Goal: Task Accomplishment & Management: Manage account settings

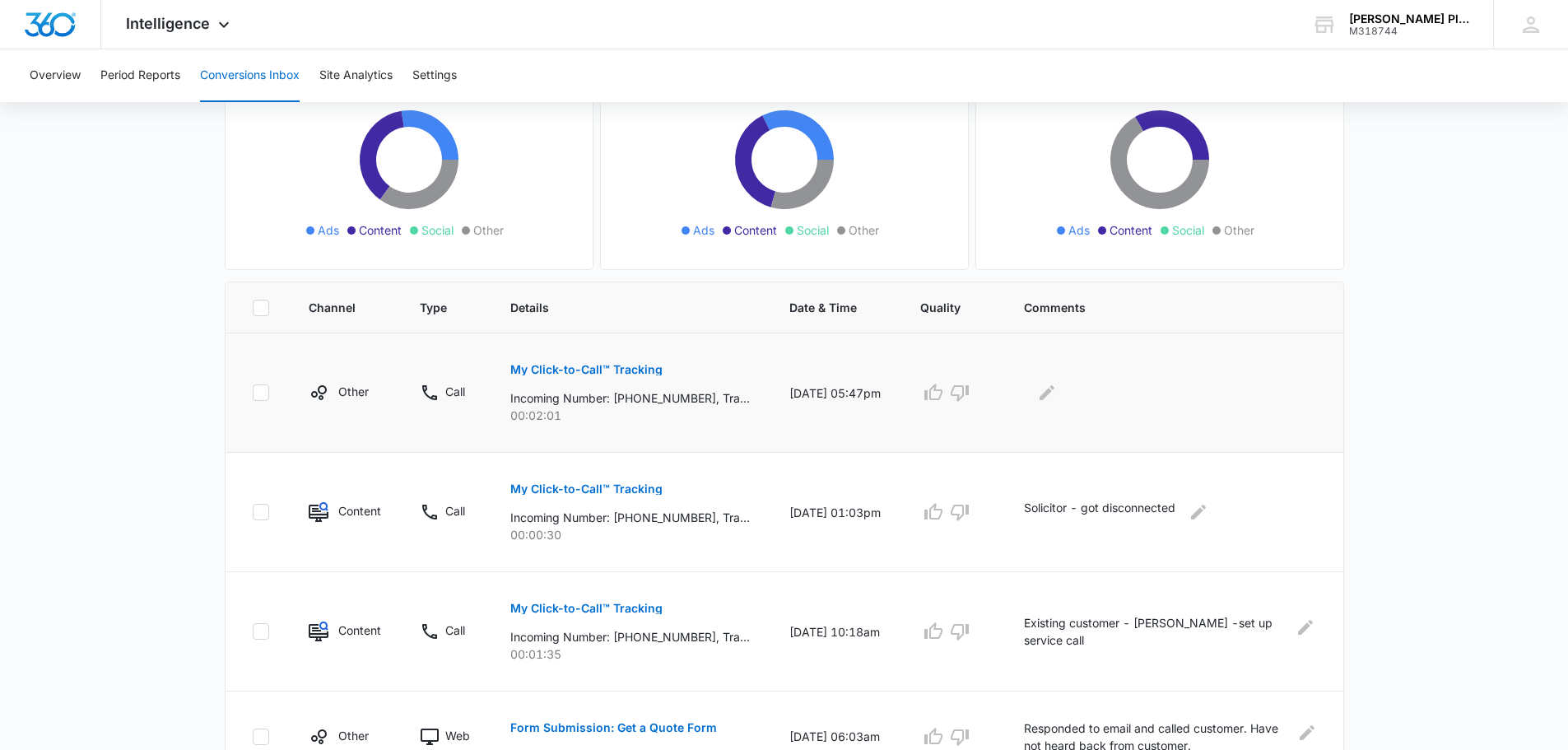
scroll to position [247, 0]
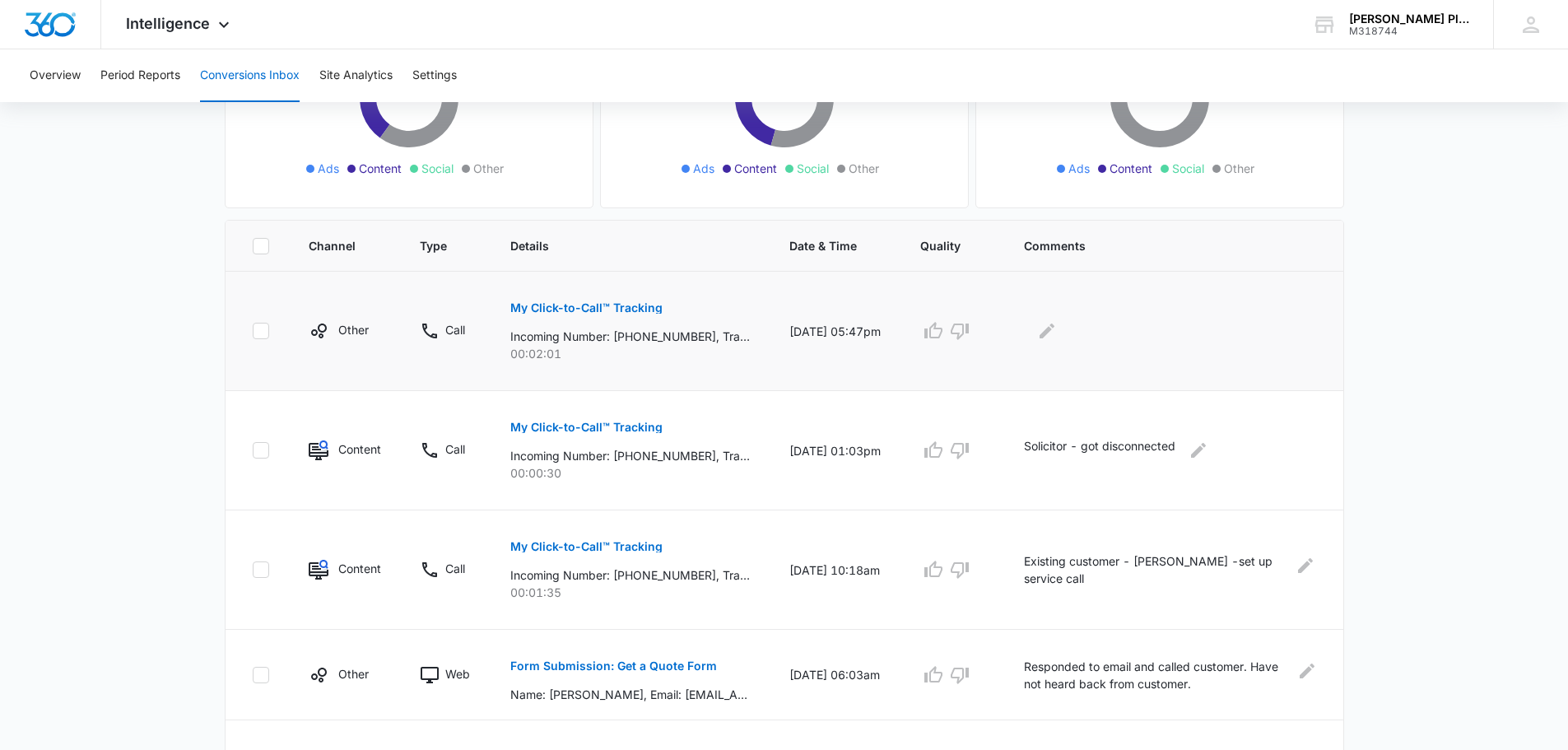
click at [565, 309] on p "My Click-to-Call™ Tracking" at bounding box center [586, 308] width 152 height 12
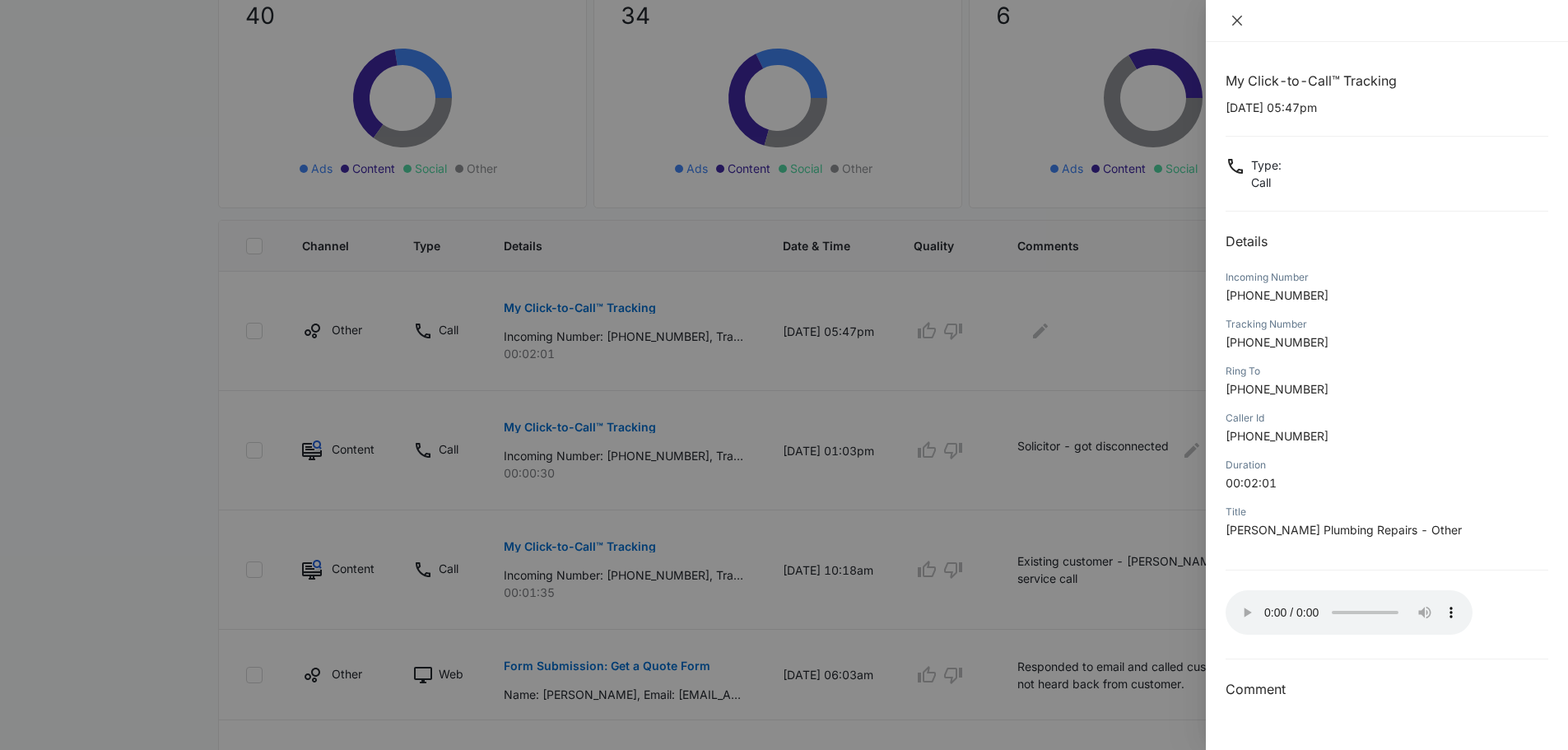
click at [1237, 18] on icon "close" at bounding box center [1237, 20] width 13 height 13
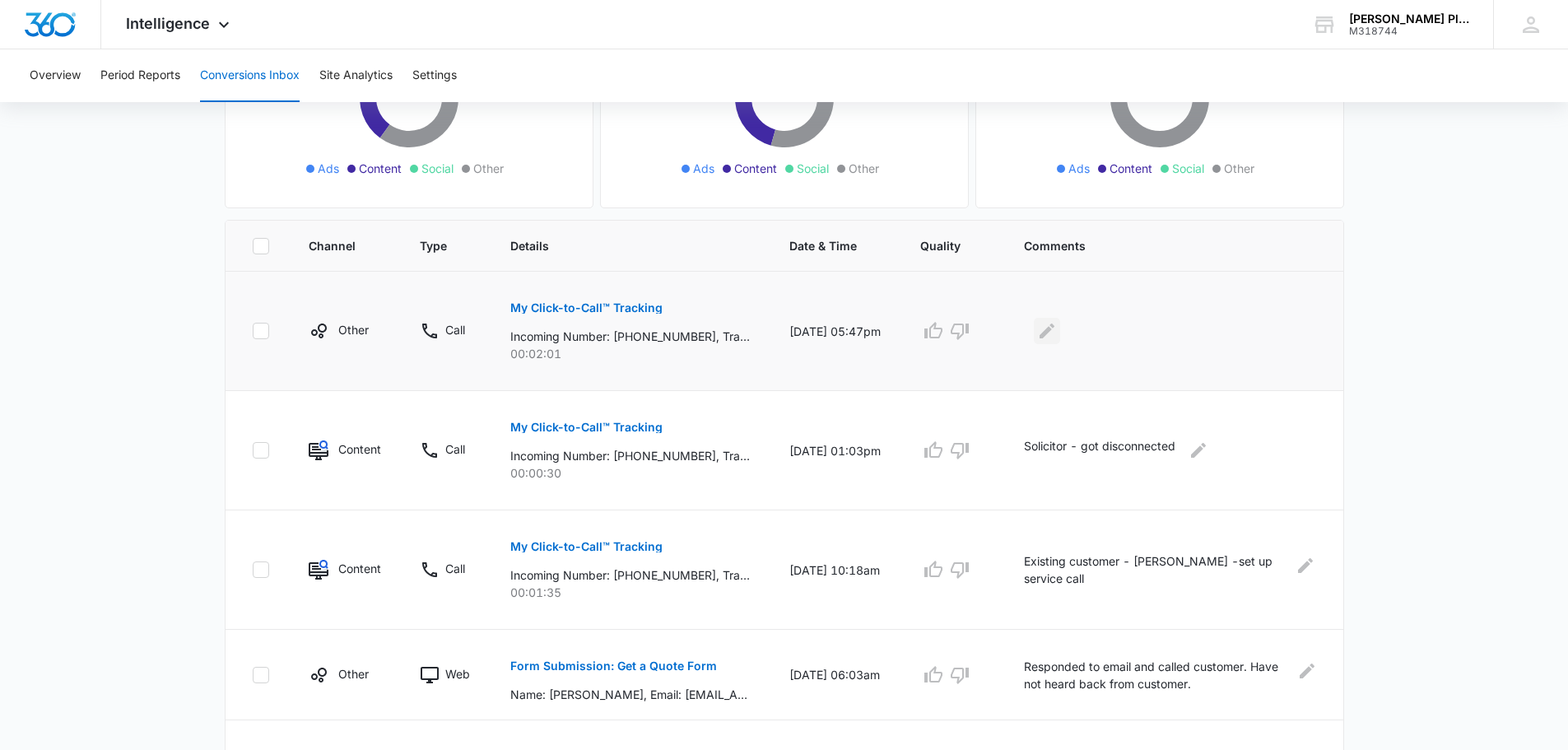
click at [1056, 327] on icon "Edit Comments" at bounding box center [1047, 331] width 20 height 20
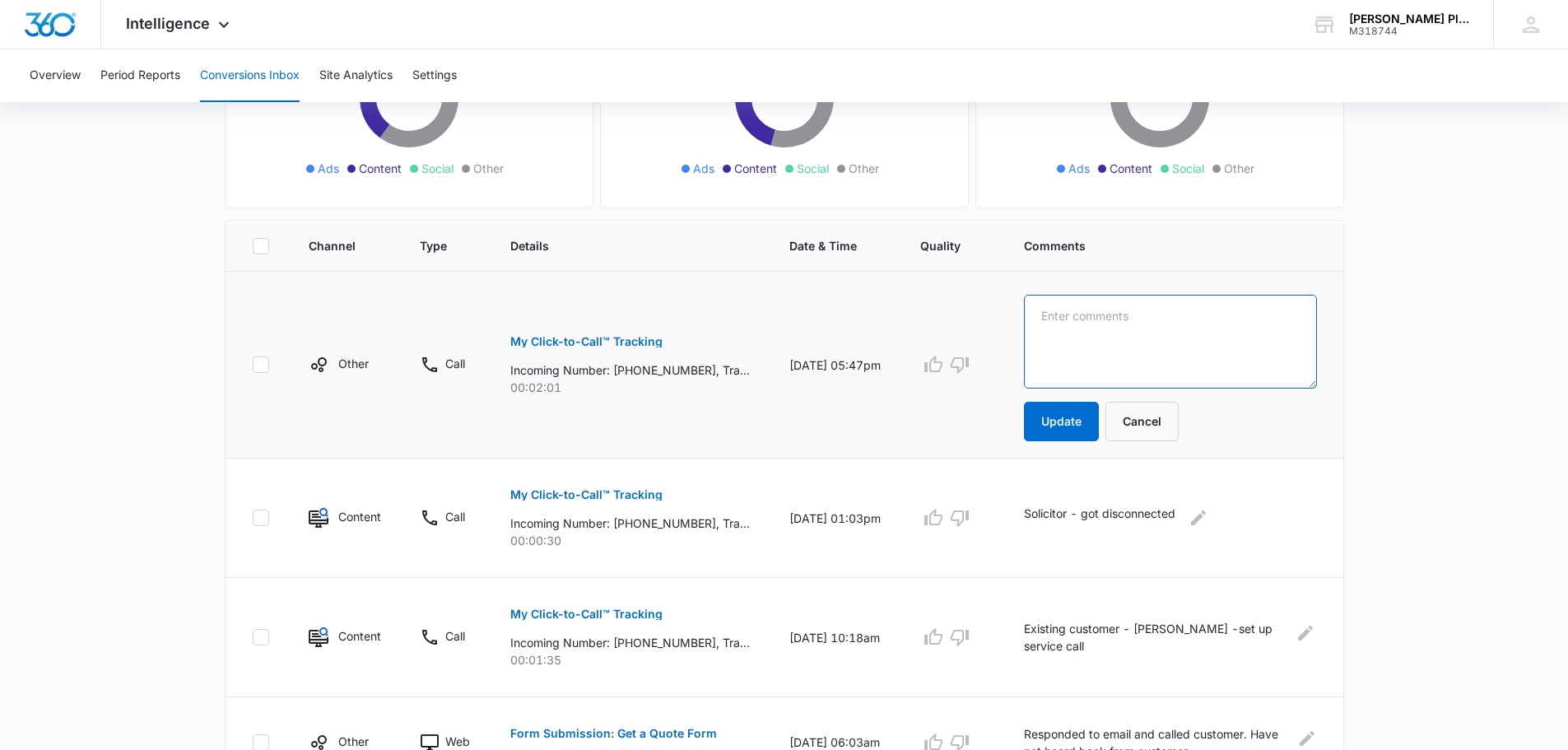
click at [1056, 308] on textarea at bounding box center [1170, 341] width 293 height 94
click at [1055, 314] on textarea at bounding box center [1170, 341] width 293 height 94
type textarea "Existing customer - [PERSON_NAME] - left message complaining about faucet we in…"
click at [1078, 414] on button "Update" at bounding box center [1061, 422] width 75 height 40
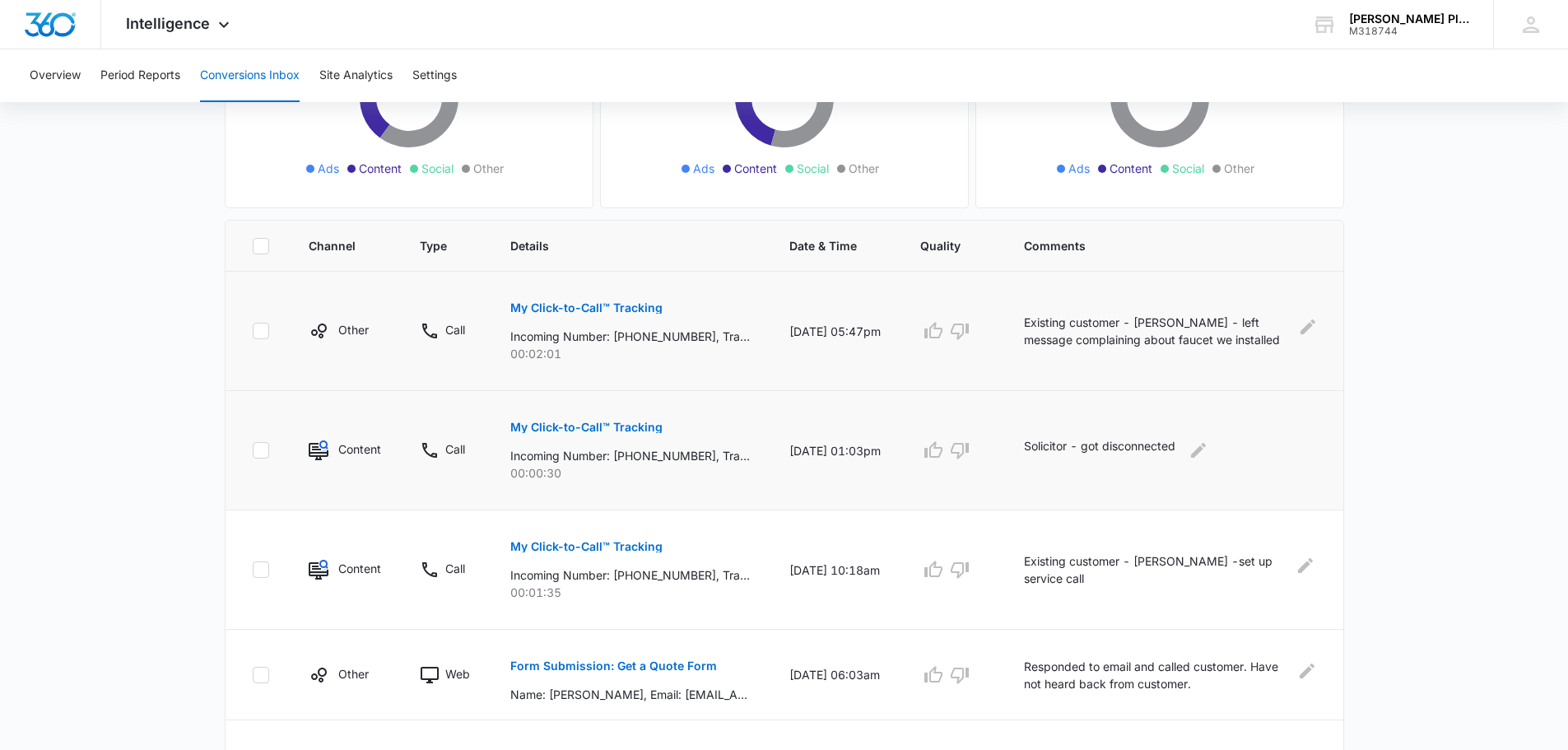
scroll to position [83, 0]
